Goal: Task Accomplishment & Management: Use online tool/utility

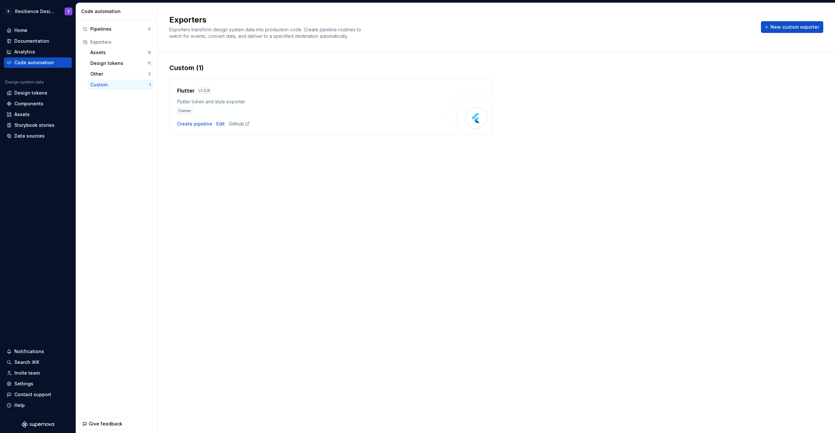
click at [191, 109] on div "Owner" at bounding box center [185, 111] width 16 height 7
click at [199, 122] on div "Create pipeline" at bounding box center [194, 124] width 35 height 7
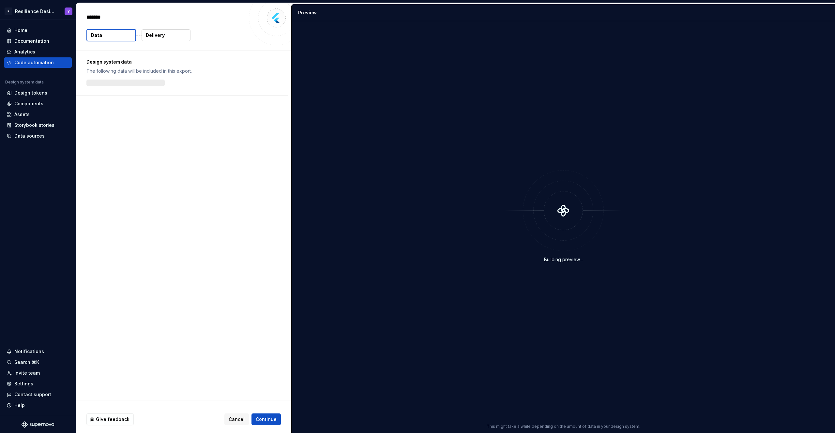
type textarea "*"
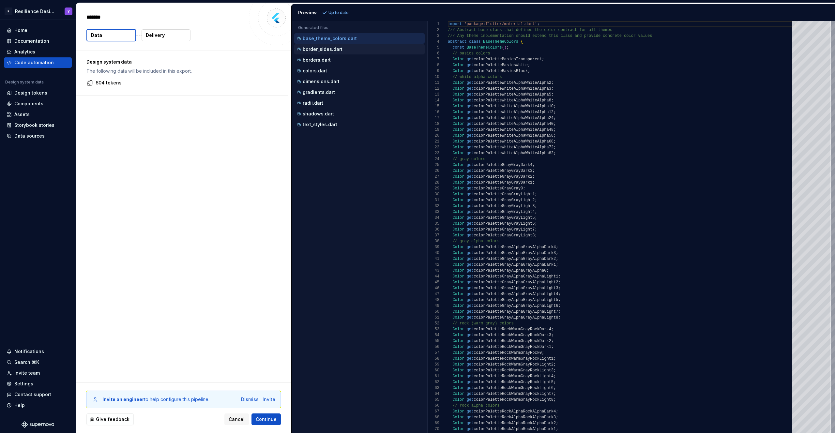
click at [318, 49] on p "border_sides.dart" at bounding box center [323, 49] width 40 height 5
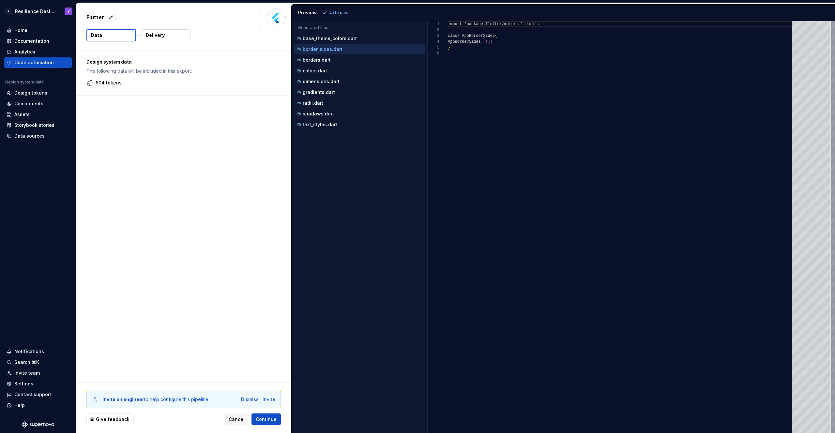
scroll to position [29, 0]
click at [335, 61] on div "borders.dart" at bounding box center [359, 60] width 129 height 7
click at [340, 72] on div "colors.dart" at bounding box center [359, 70] width 129 height 7
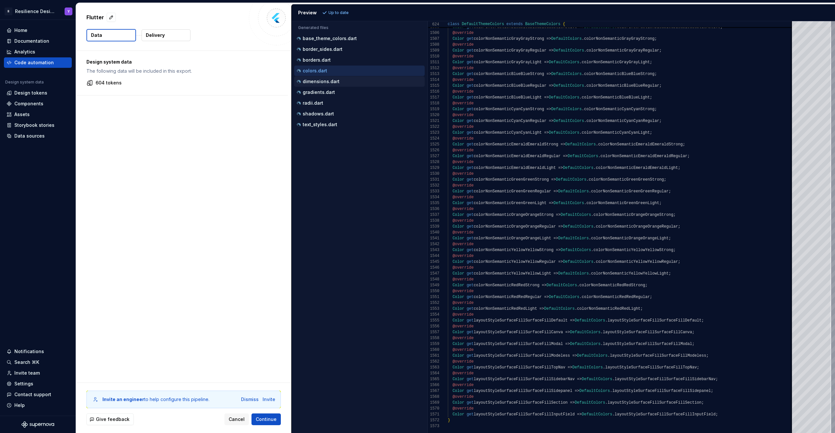
click at [339, 84] on div "dimensions.dart" at bounding box center [359, 81] width 129 height 7
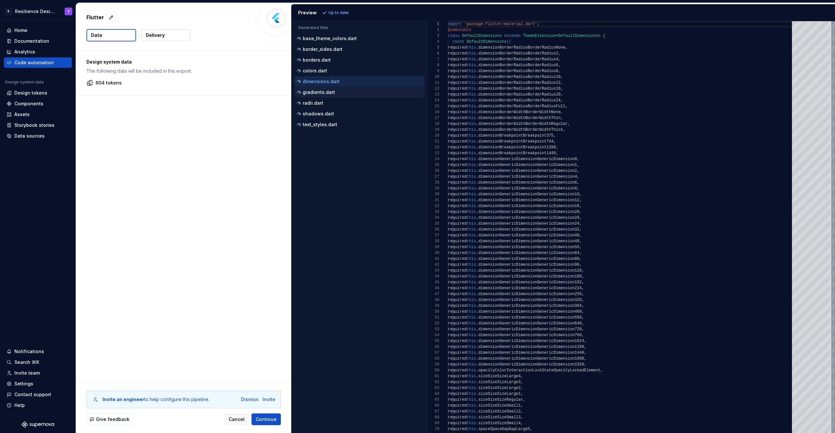
click at [341, 91] on div "gradients.dart" at bounding box center [359, 92] width 129 height 7
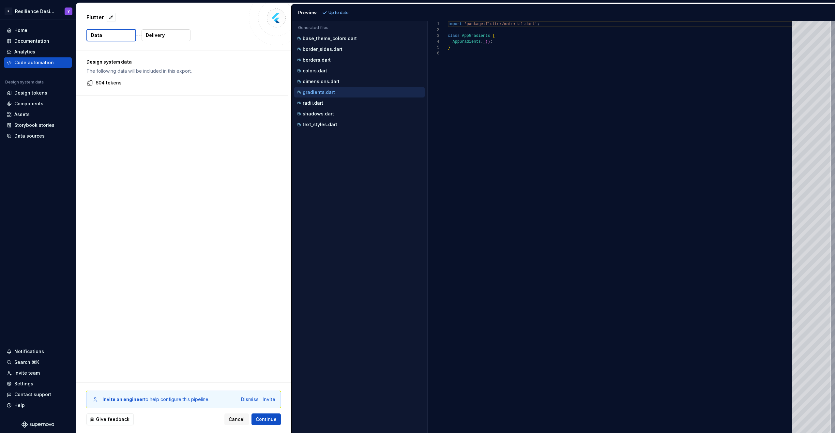
click at [340, 96] on div "gradients.dart" at bounding box center [359, 92] width 130 height 10
click at [339, 99] on div "radii.dart" at bounding box center [359, 103] width 130 height 10
click at [341, 112] on div "shadows.dart" at bounding box center [359, 114] width 129 height 7
click at [340, 127] on div "text_styles.dart" at bounding box center [359, 124] width 129 height 7
click at [336, 100] on div "radii.dart" at bounding box center [359, 103] width 129 height 7
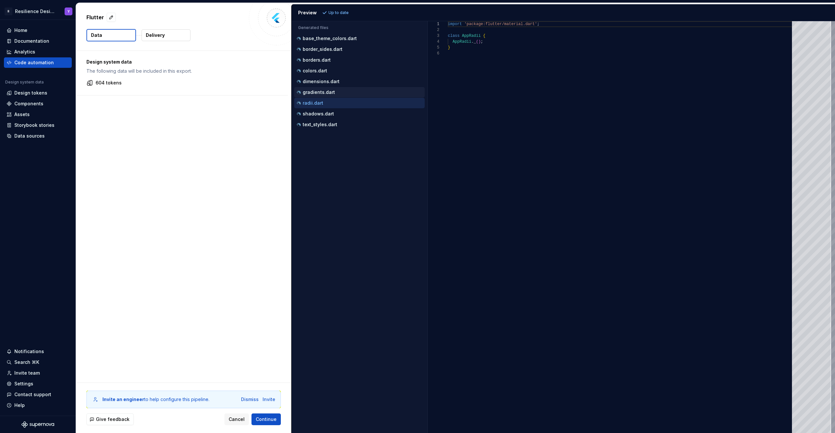
click at [335, 93] on div "gradients.dart" at bounding box center [359, 92] width 129 height 7
click at [336, 82] on p "dimensions.dart" at bounding box center [321, 81] width 37 height 5
type textarea "**********"
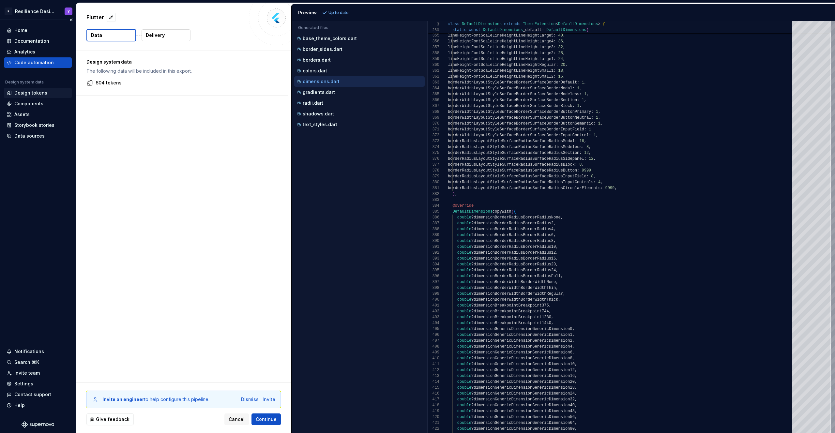
drag, startPoint x: 35, startPoint y: 92, endPoint x: 52, endPoint y: 95, distance: 17.3
click at [35, 92] on div "Design tokens" at bounding box center [30, 93] width 33 height 7
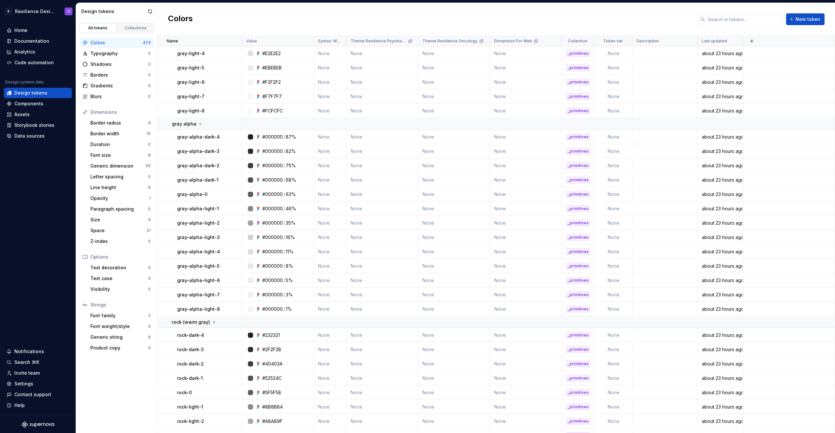
scroll to position [399, 0]
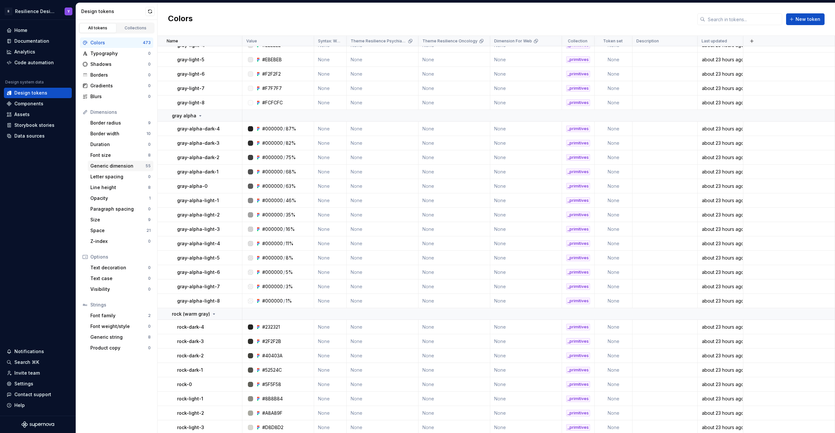
click at [117, 170] on div "Generic dimension 55" at bounding box center [121, 166] width 66 height 10
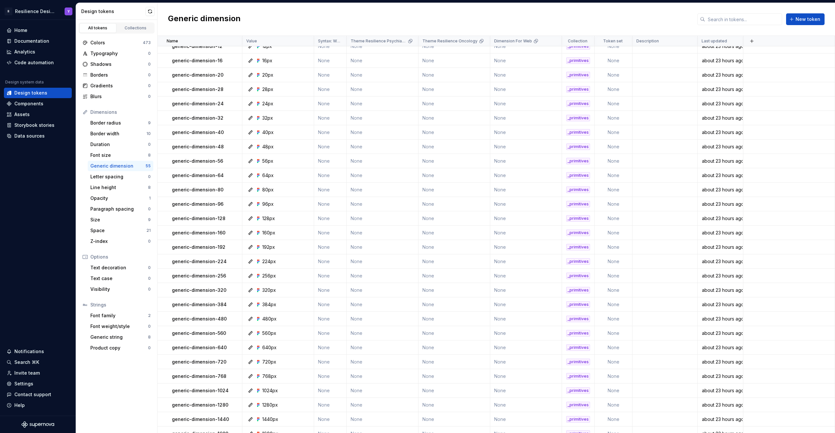
scroll to position [449, 0]
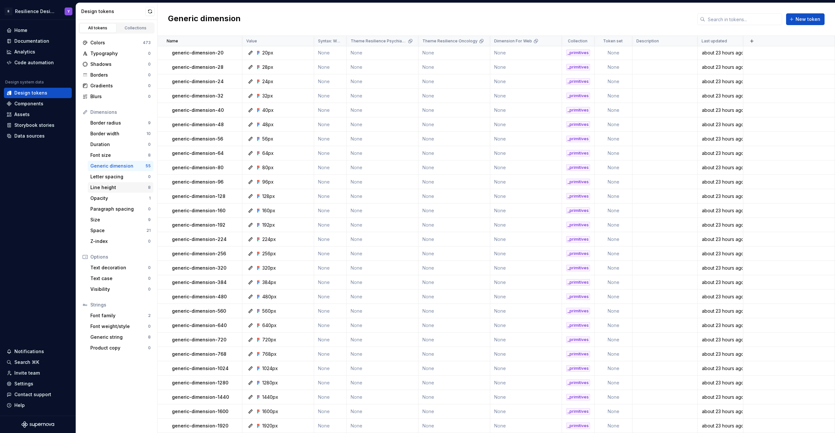
click at [112, 187] on div "Line height" at bounding box center [119, 187] width 58 height 7
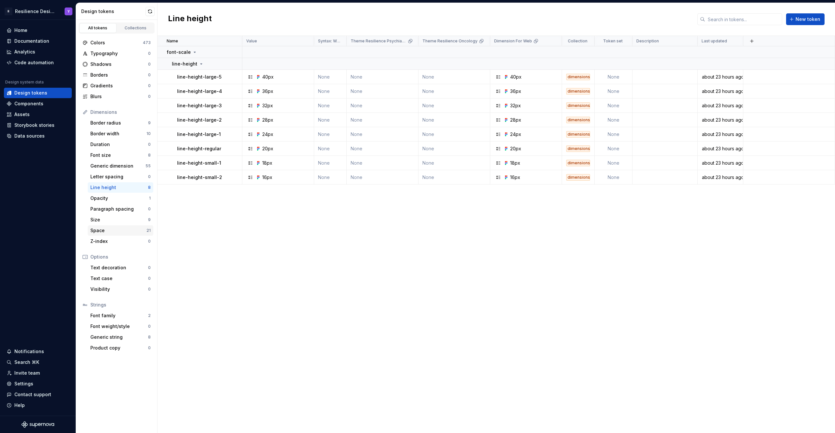
click at [118, 232] on div "Space" at bounding box center [118, 230] width 56 height 7
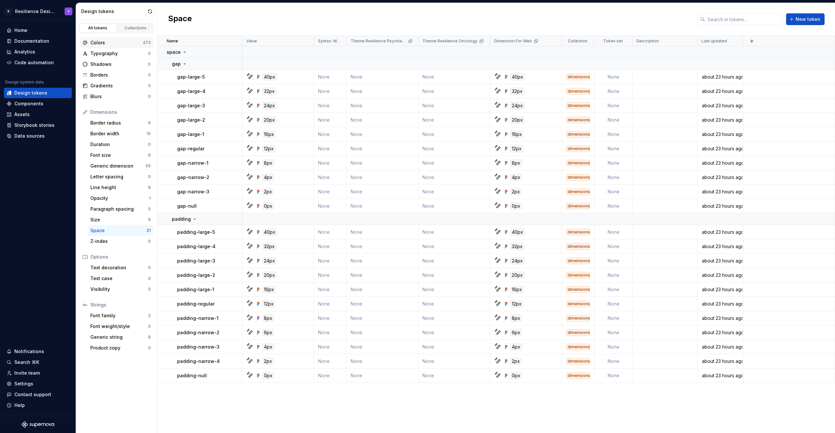
click at [114, 41] on div "Colors" at bounding box center [116, 42] width 52 height 7
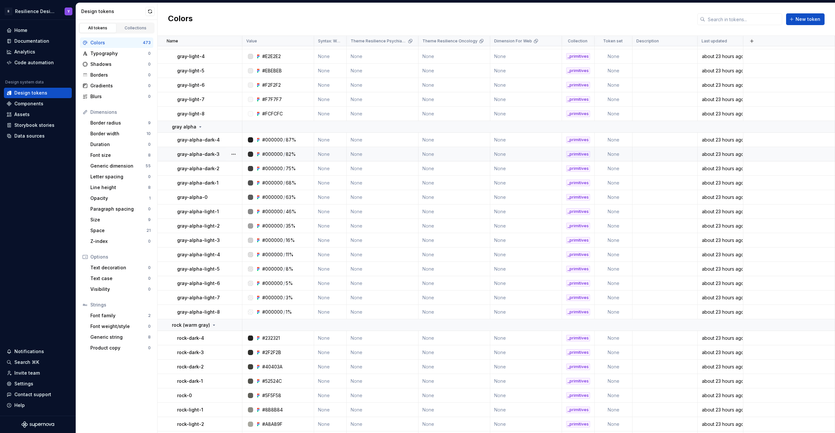
scroll to position [312, 0]
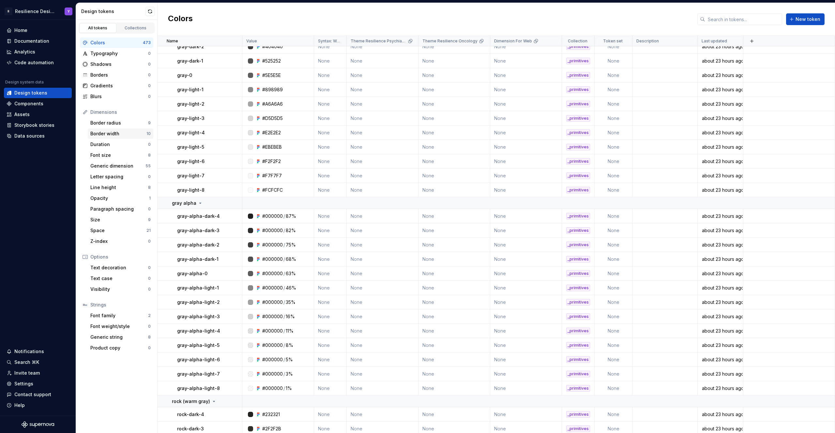
click at [118, 137] on div "Border width" at bounding box center [118, 133] width 56 height 7
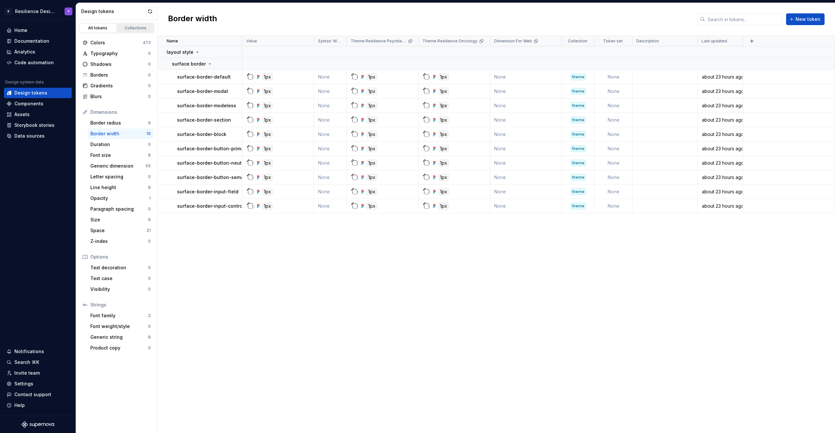
click at [137, 26] on div "Collections" at bounding box center [135, 27] width 33 height 5
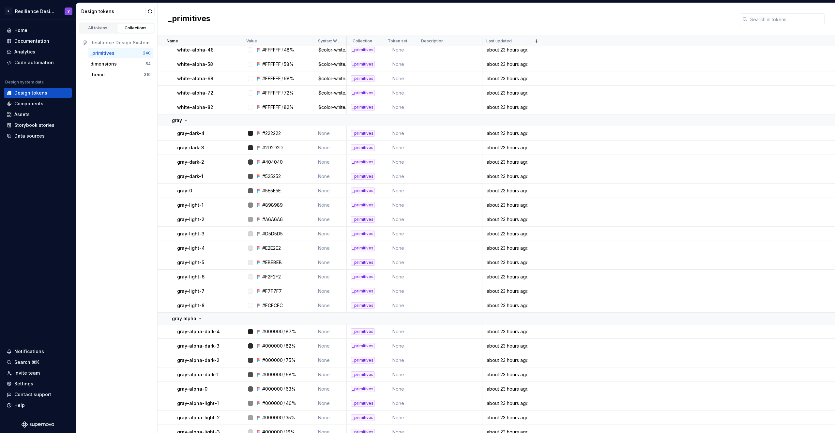
scroll to position [505, 0]
click at [112, 66] on div "dimensions" at bounding box center [103, 64] width 26 height 7
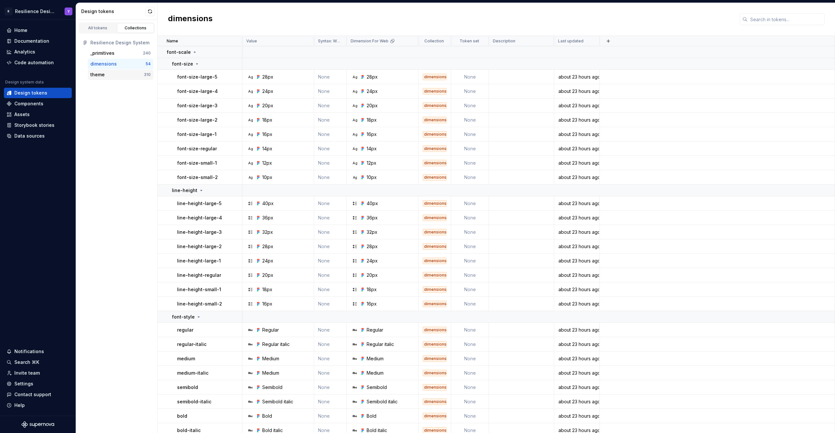
click at [111, 74] on div "theme" at bounding box center [116, 74] width 53 height 7
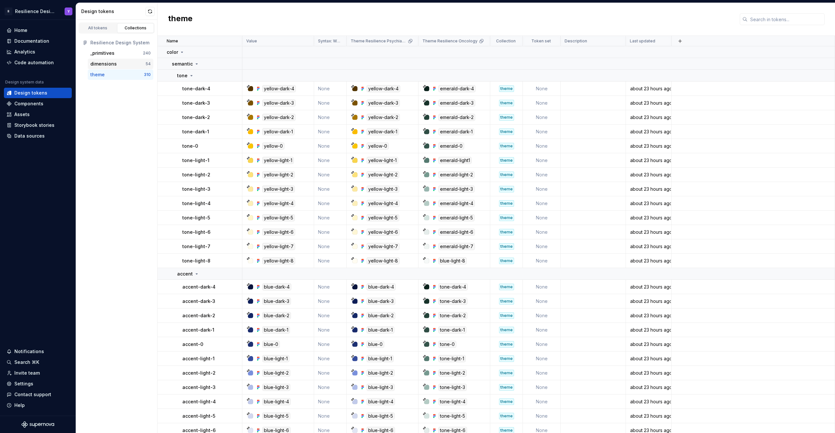
click at [107, 63] on div "dimensions" at bounding box center [103, 64] width 26 height 7
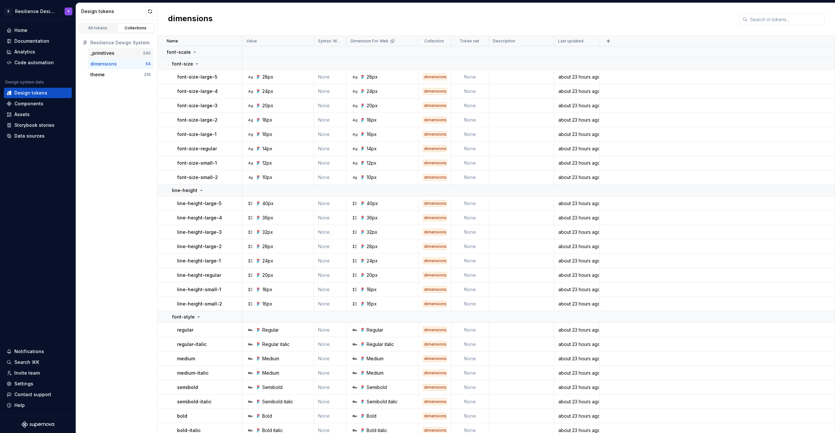
click at [105, 57] on div "_primitives 240" at bounding box center [121, 53] width 66 height 10
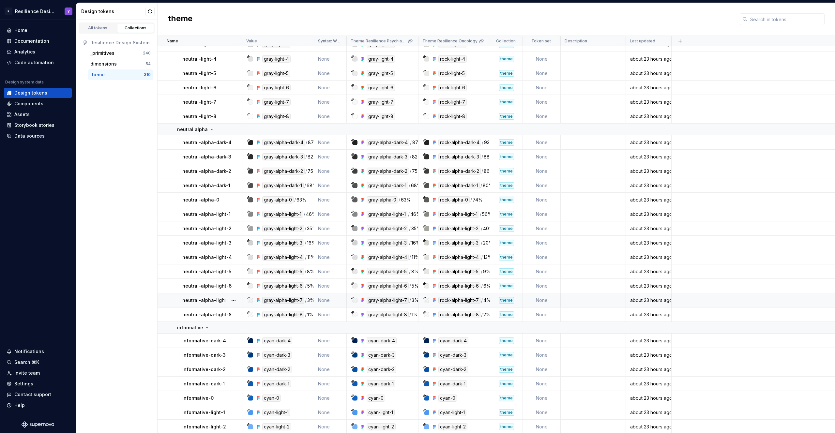
scroll to position [542, 0]
click at [43, 103] on div "Components" at bounding box center [38, 103] width 63 height 7
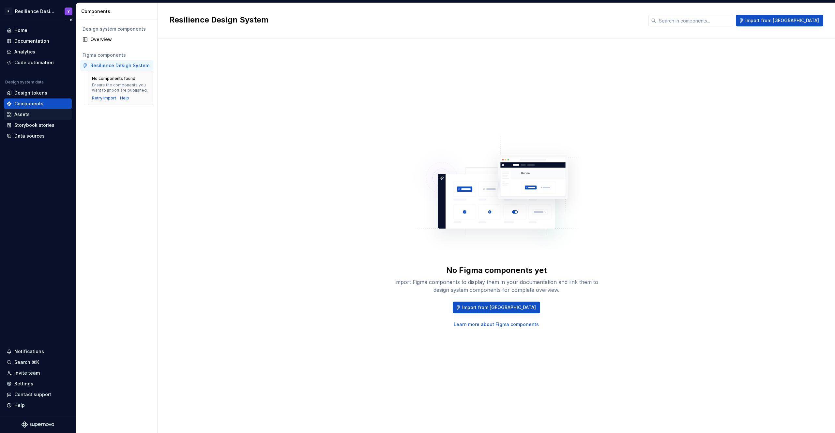
click at [36, 111] on div "Assets" at bounding box center [38, 114] width 68 height 10
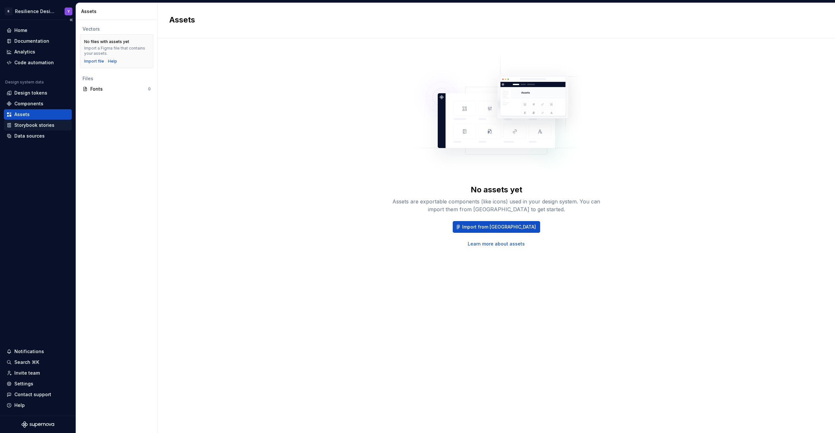
click at [36, 126] on div "Storybook stories" at bounding box center [34, 125] width 40 height 7
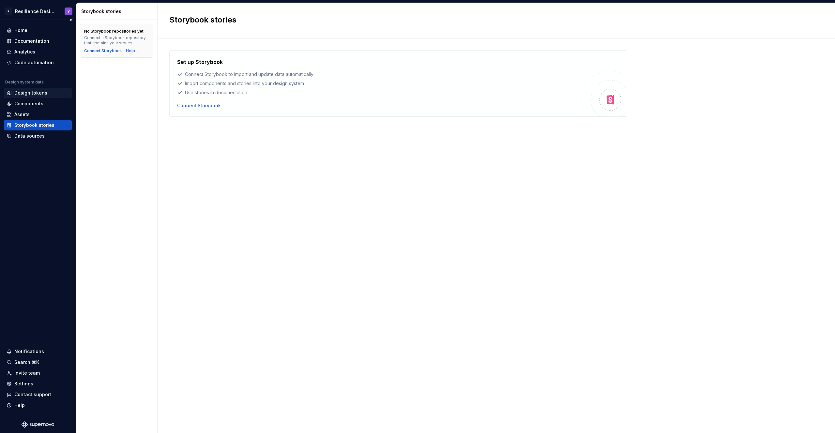
click at [38, 94] on div "Design tokens" at bounding box center [30, 93] width 33 height 7
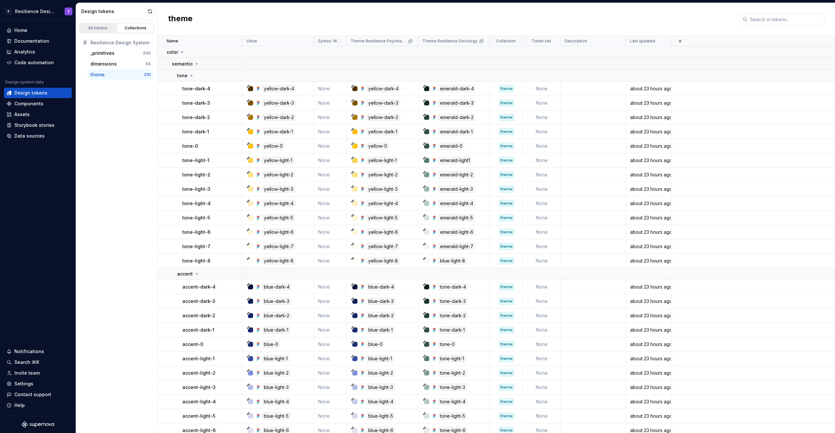
click at [97, 27] on div "All tokens" at bounding box center [98, 27] width 33 height 5
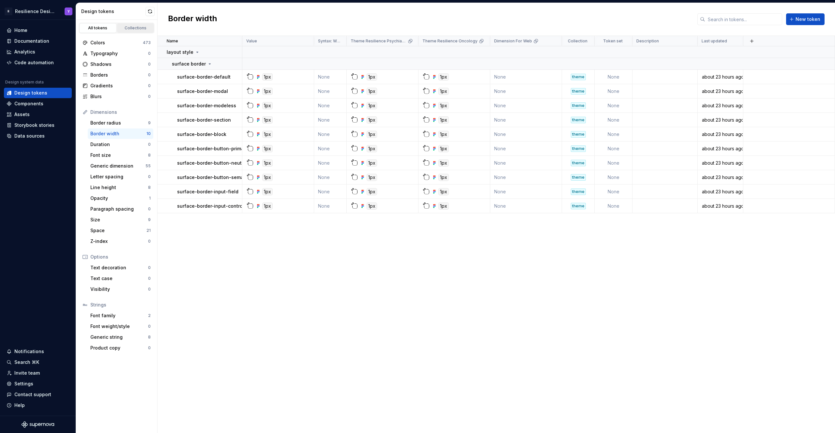
click at [137, 26] on div "Collections" at bounding box center [135, 27] width 33 height 5
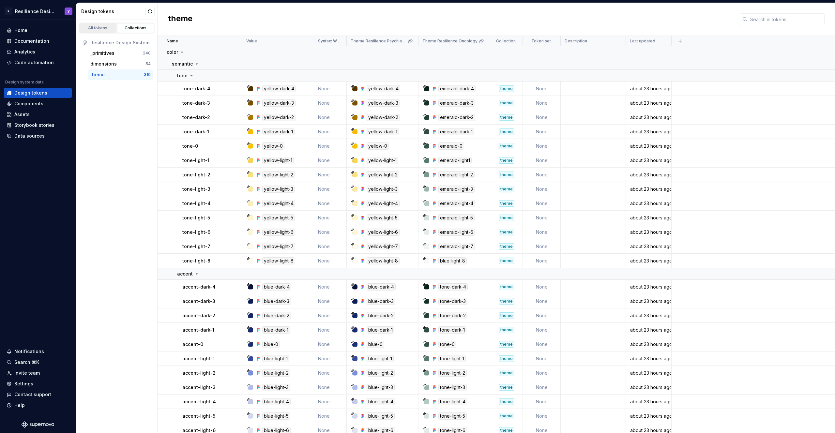
click at [98, 25] on link "All tokens" at bounding box center [97, 28] width 37 height 10
click at [101, 29] on div "All tokens" at bounding box center [98, 27] width 33 height 5
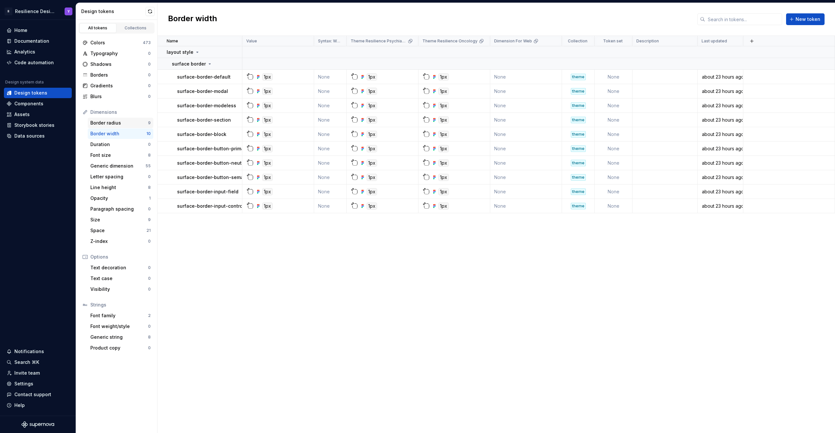
click at [123, 126] on div "Border radius" at bounding box center [119, 123] width 58 height 7
click at [115, 135] on div "Border width" at bounding box center [118, 133] width 56 height 7
click at [107, 124] on div "Border radius" at bounding box center [119, 123] width 58 height 7
click at [105, 43] on div "Colors" at bounding box center [116, 42] width 52 height 7
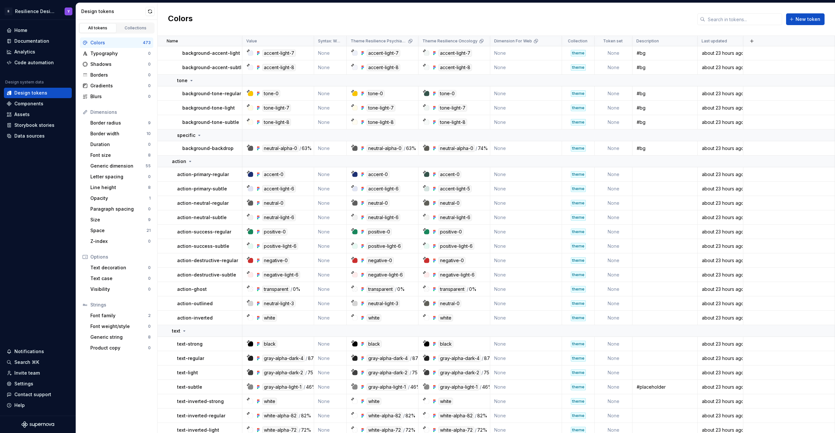
scroll to position [4855, 0]
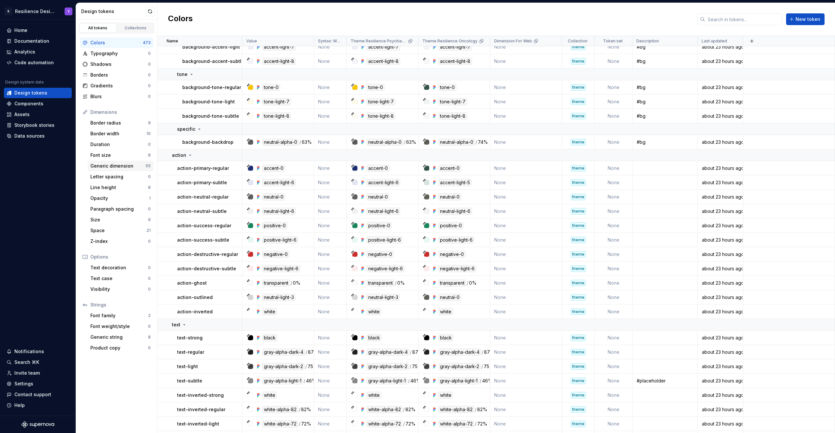
click at [117, 167] on div "Generic dimension" at bounding box center [117, 166] width 55 height 7
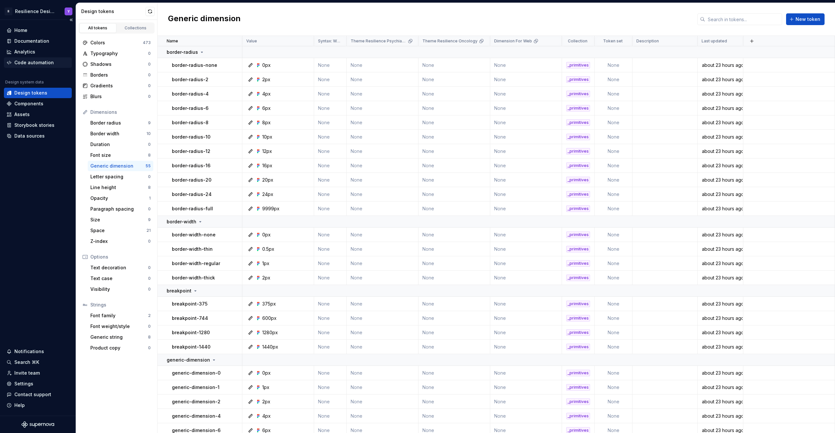
click at [40, 59] on div "Code automation" at bounding box center [33, 62] width 39 height 7
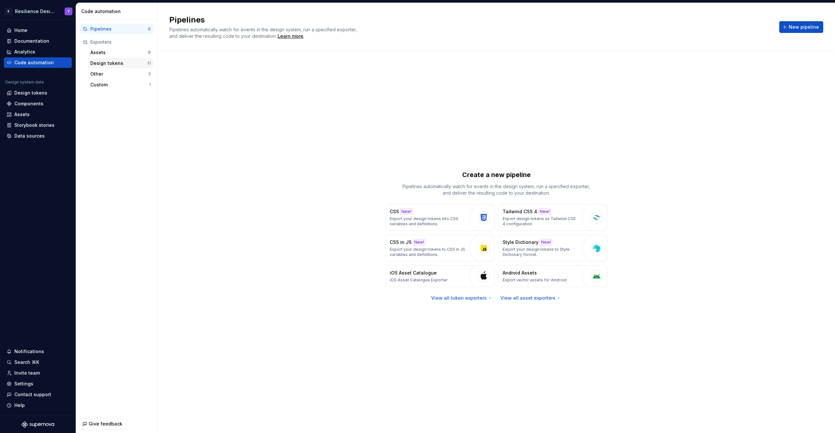
click at [116, 64] on div "Design tokens" at bounding box center [118, 63] width 57 height 7
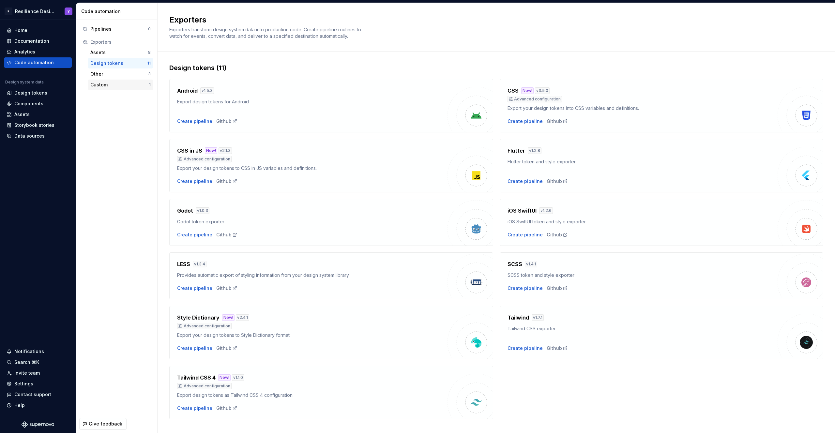
click at [114, 86] on div "Custom" at bounding box center [119, 85] width 59 height 7
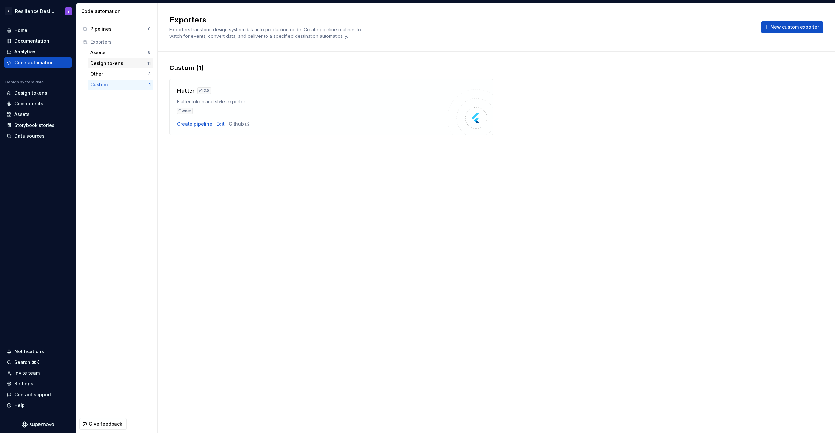
click at [121, 68] on div "Design tokens 11" at bounding box center [121, 63] width 66 height 10
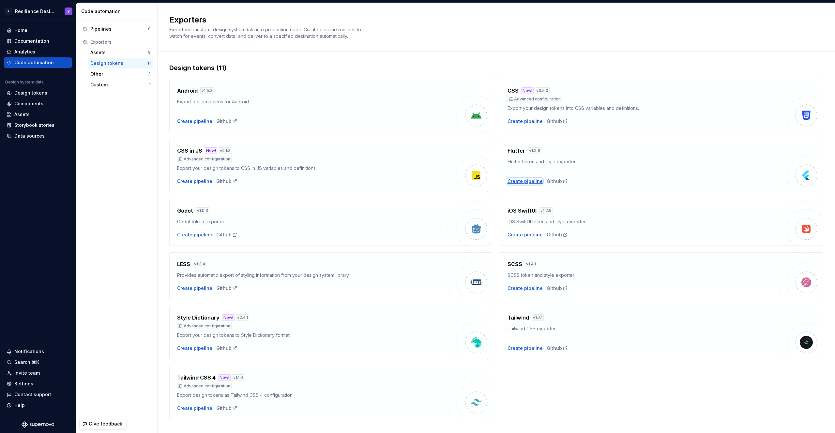
click at [517, 180] on div "Create pipeline" at bounding box center [524, 181] width 35 height 7
type textarea "*"
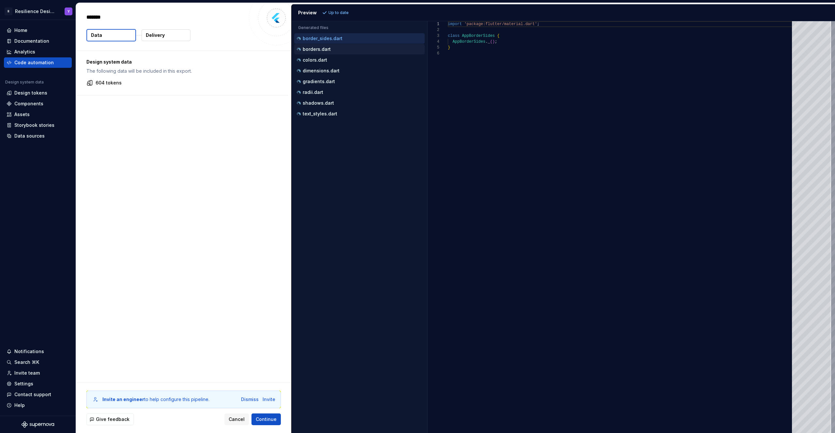
click at [347, 48] on div "borders.dart" at bounding box center [359, 49] width 129 height 7
click at [344, 57] on div "colors.dart" at bounding box center [359, 60] width 129 height 7
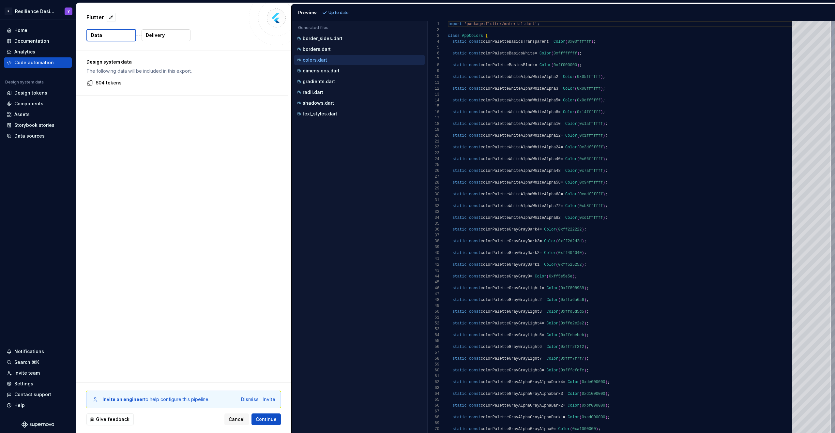
scroll to position [59, 0]
click at [340, 70] on div "dimensions.dart" at bounding box center [359, 70] width 129 height 7
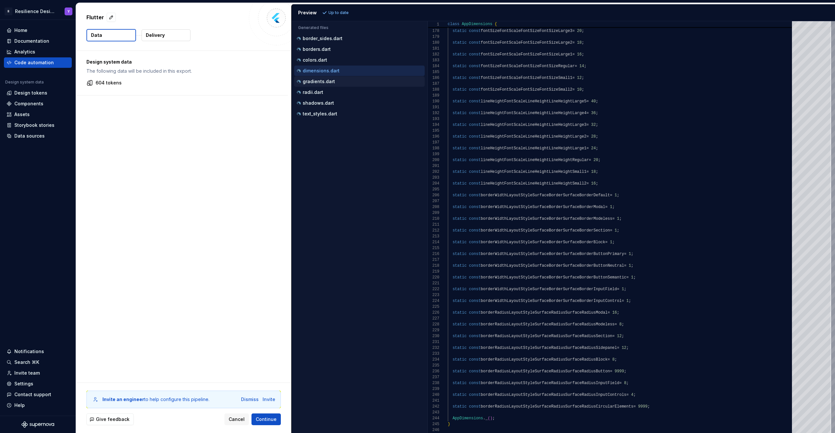
click at [337, 84] on div "gradients.dart" at bounding box center [359, 81] width 129 height 7
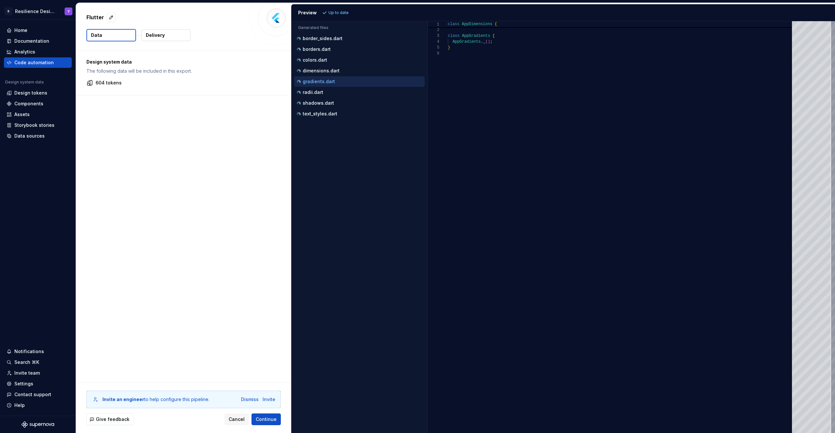
scroll to position [29, 0]
click at [333, 91] on div "radii.dart" at bounding box center [359, 92] width 129 height 7
click at [333, 101] on div "shadows.dart" at bounding box center [359, 103] width 129 height 7
click at [332, 111] on p "text_styles.dart" at bounding box center [320, 113] width 35 height 5
click at [317, 81] on p "gradients.dart" at bounding box center [319, 81] width 32 height 5
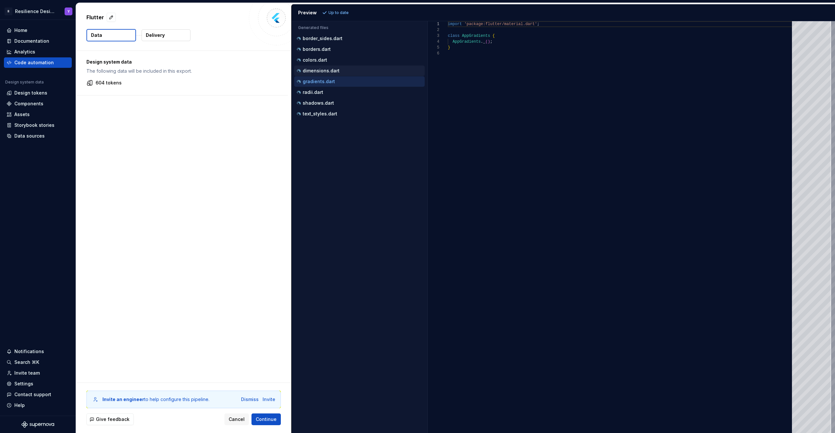
click at [324, 69] on p "dimensions.dart" at bounding box center [321, 70] width 37 height 5
type textarea "**********"
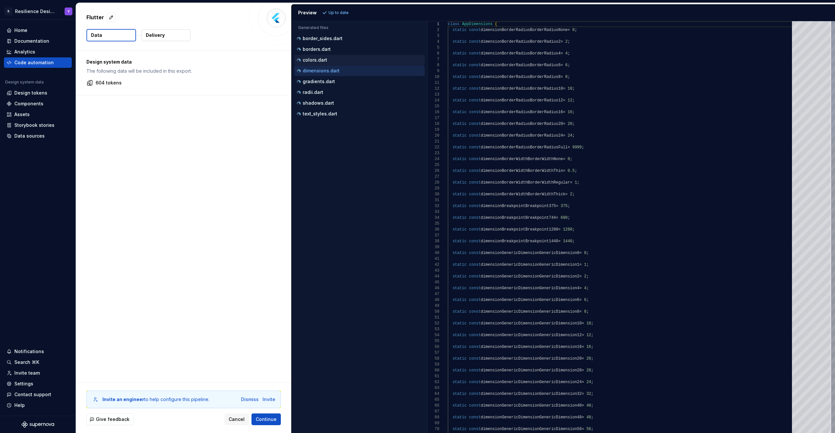
scroll to position [59, 0]
